Goal: Check status: Check status

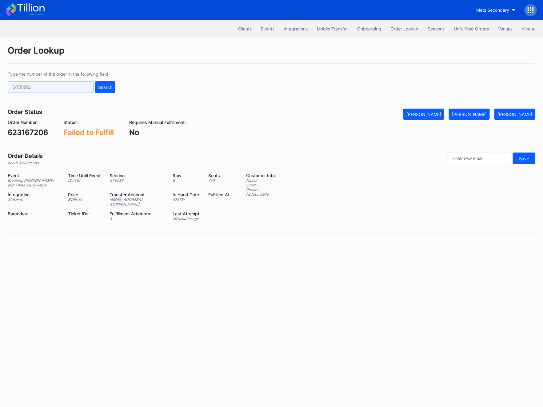
click at [41, 89] on input "text" at bounding box center [51, 87] width 86 height 12
paste input "623182836"
type input "623182836"
click at [105, 87] on div "Search" at bounding box center [105, 87] width 14 height 5
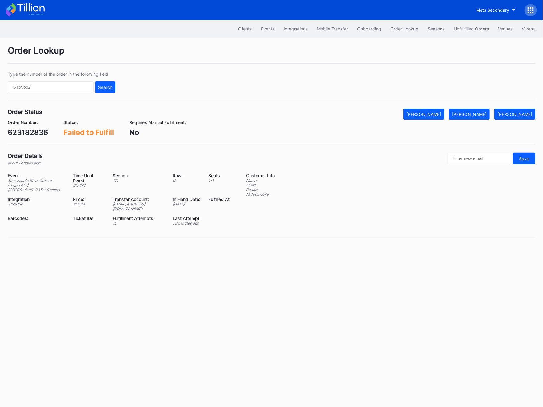
click at [18, 129] on div "623182836" at bounding box center [28, 132] width 40 height 9
copy div "623182836"
click at [483, 112] on div "[PERSON_NAME]" at bounding box center [469, 114] width 35 height 5
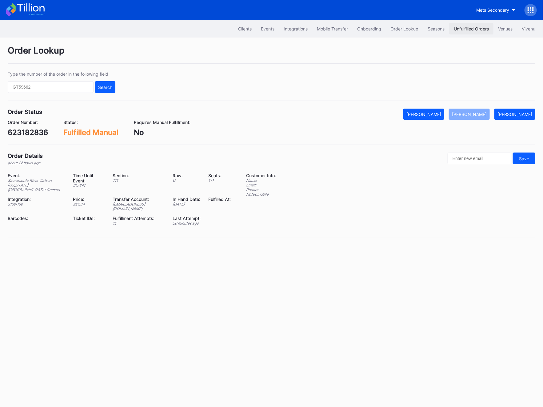
click at [469, 29] on div "Unfulfilled Orders" at bounding box center [470, 28] width 35 height 5
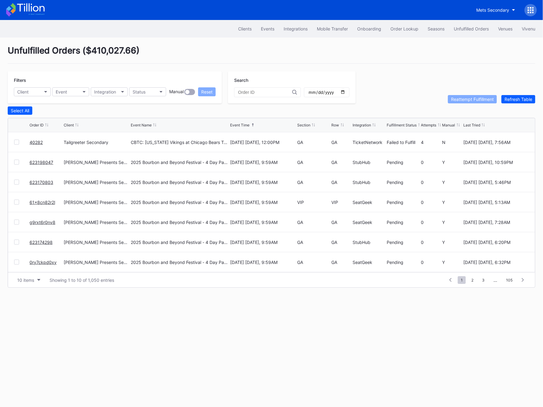
click at [33, 144] on link "40282" at bounding box center [36, 142] width 13 height 5
